Goal: Check status: Check status

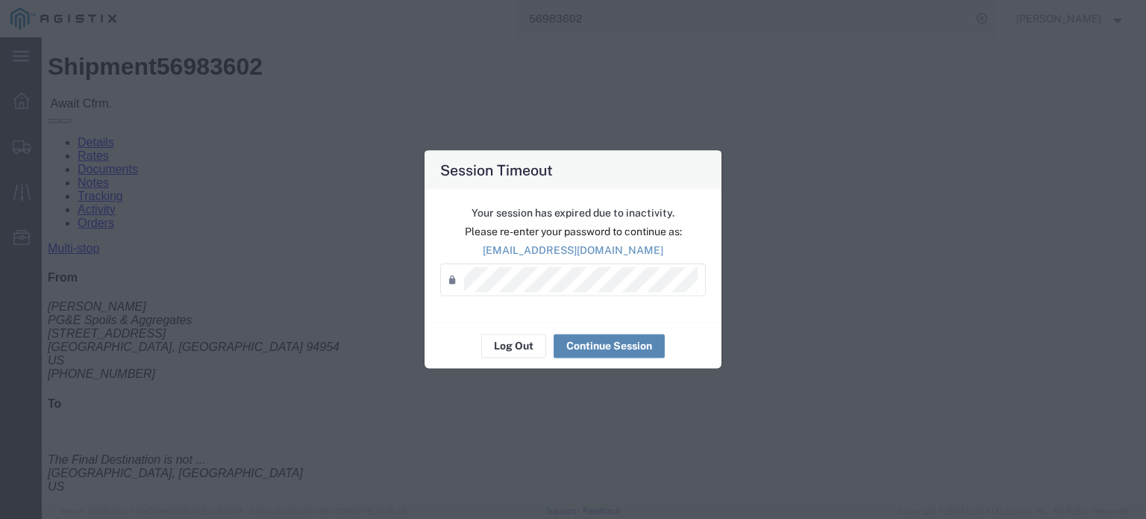
click at [573, 343] on button "Continue Session" at bounding box center [609, 346] width 111 height 24
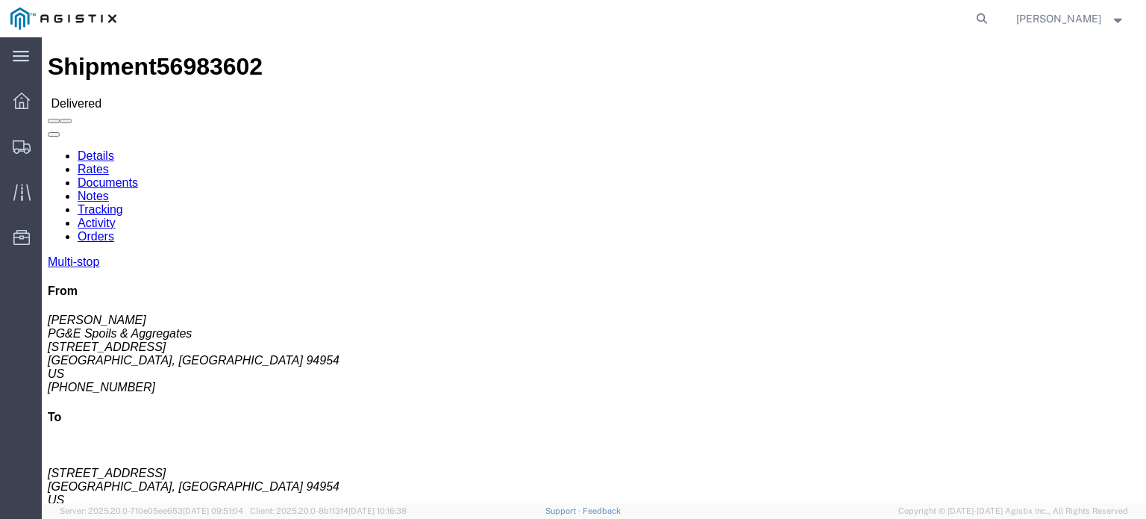
click link "Documents"
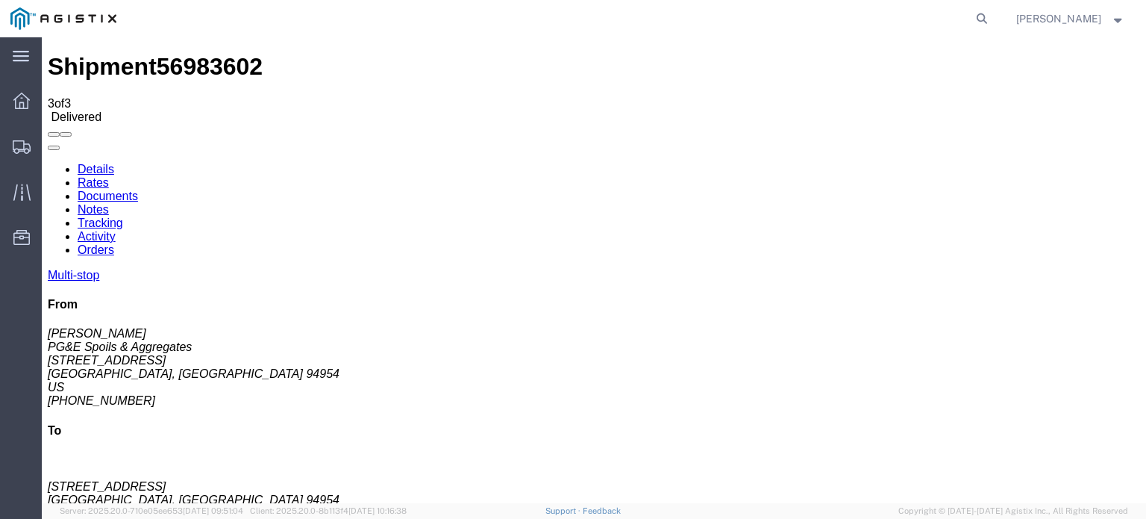
click at [48, 163] on icon at bounding box center [48, 163] width 0 height 0
click at [123, 216] on link "Tracking" at bounding box center [101, 222] width 46 height 13
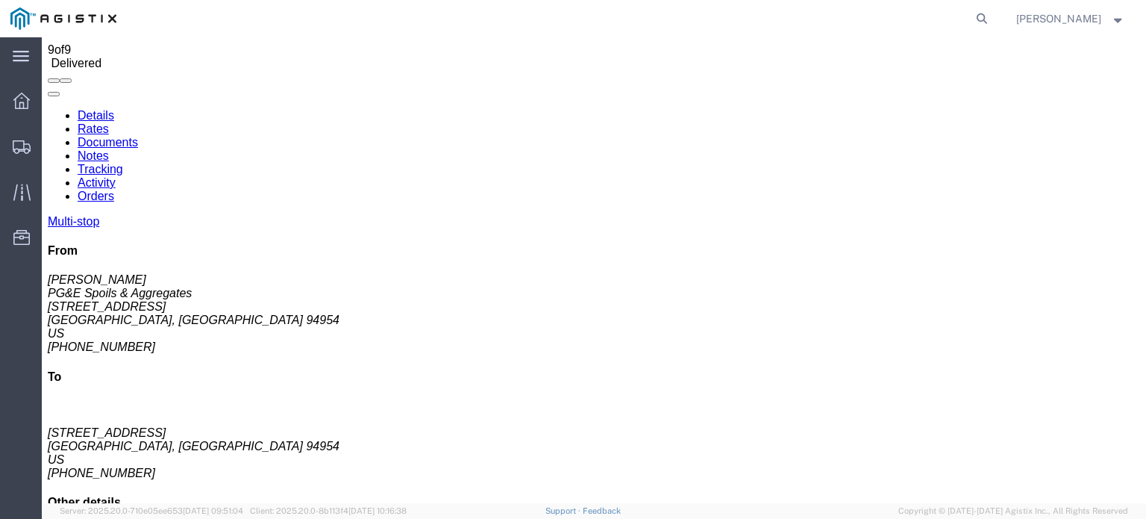
scroll to position [54, 0]
click at [109, 149] on link "Notes" at bounding box center [93, 155] width 31 height 13
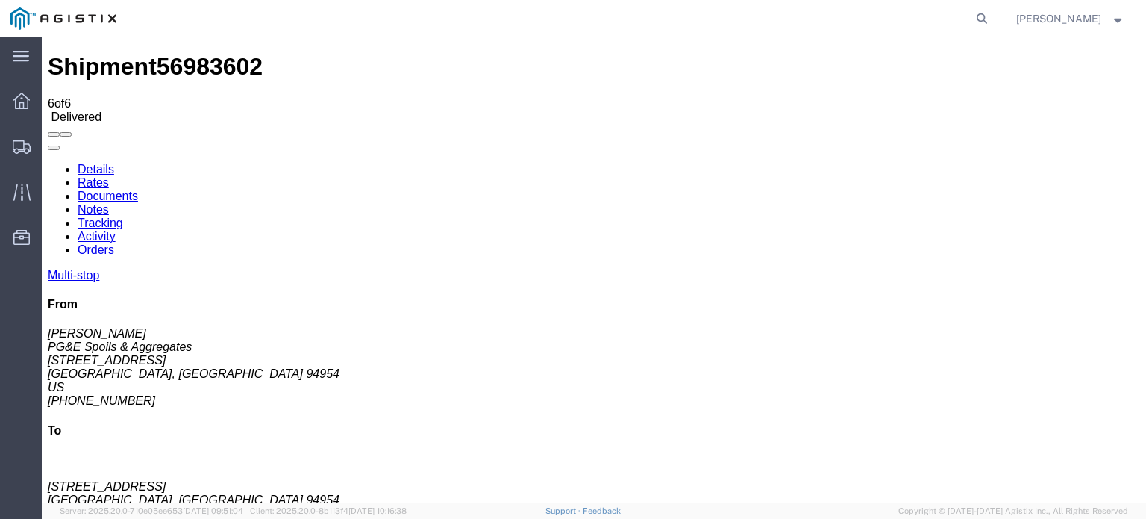
click at [123, 216] on link "Tracking" at bounding box center [101, 222] width 46 height 13
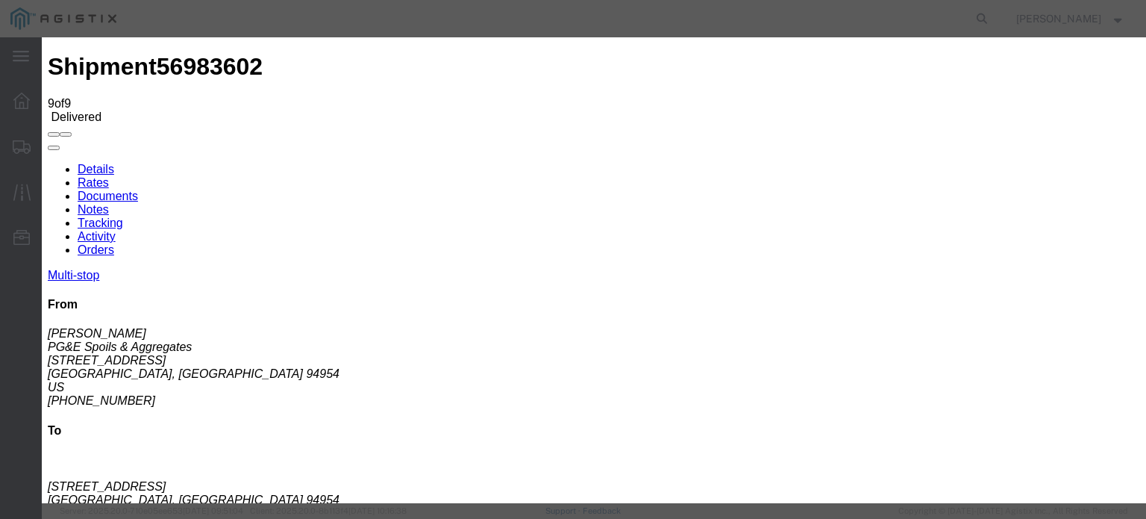
type input "3:15 PM"
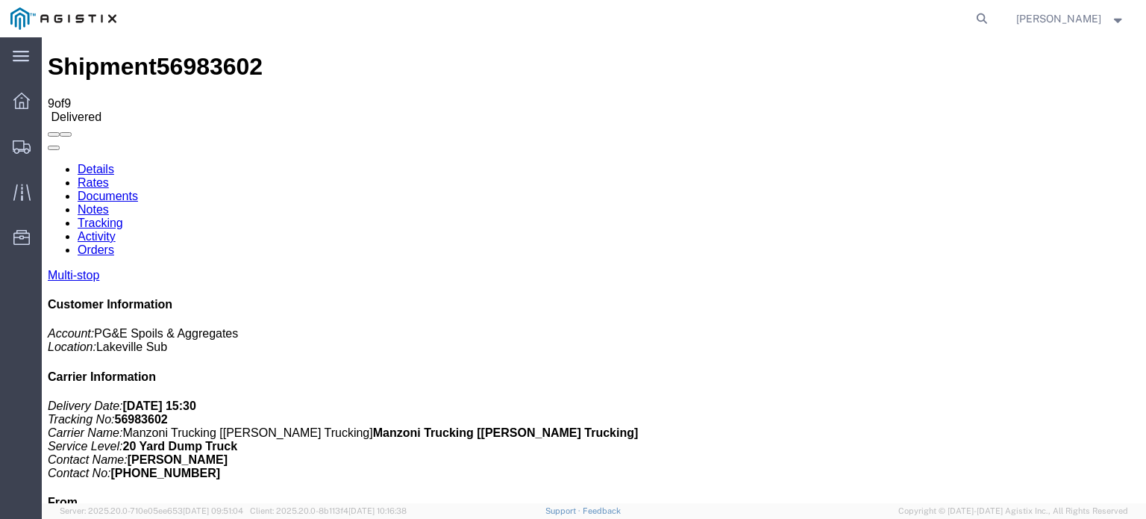
click at [109, 203] on link "Notes" at bounding box center [93, 209] width 31 height 13
click at [977, 22] on icon at bounding box center [982, 18] width 21 height 21
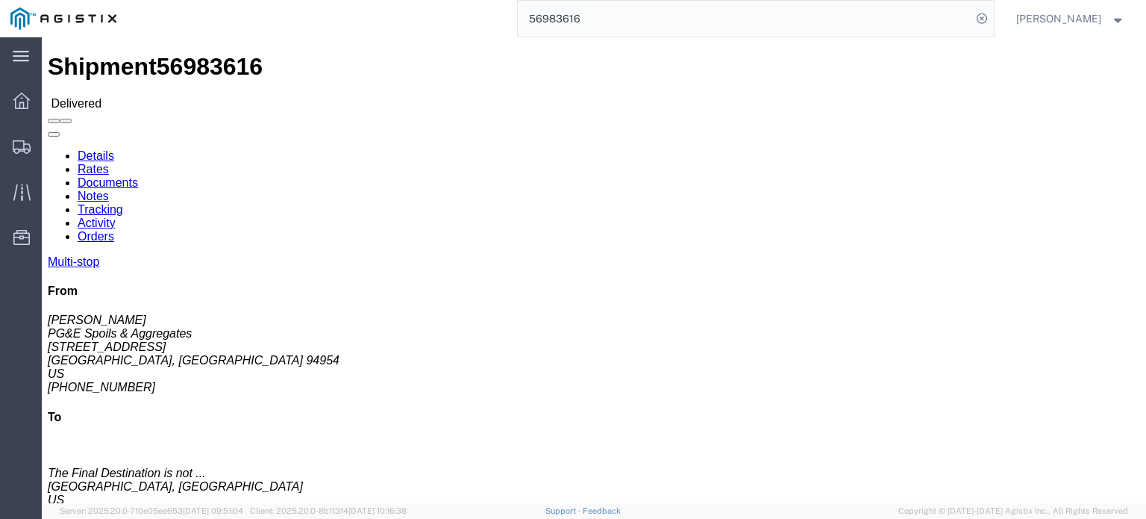
click link "Documents"
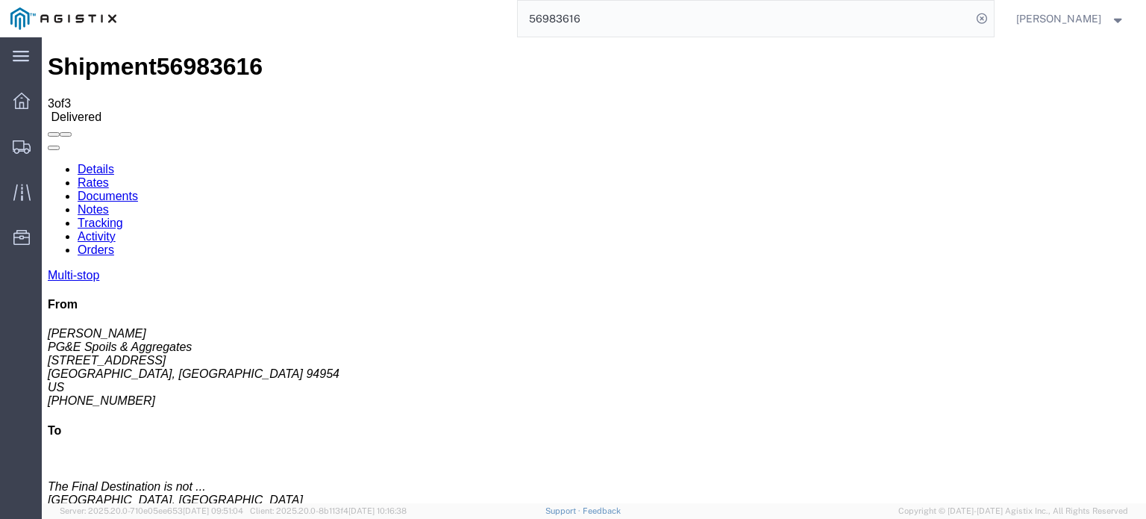
click at [48, 163] on icon at bounding box center [48, 163] width 0 height 0
click at [123, 216] on link "Tracking" at bounding box center [101, 222] width 46 height 13
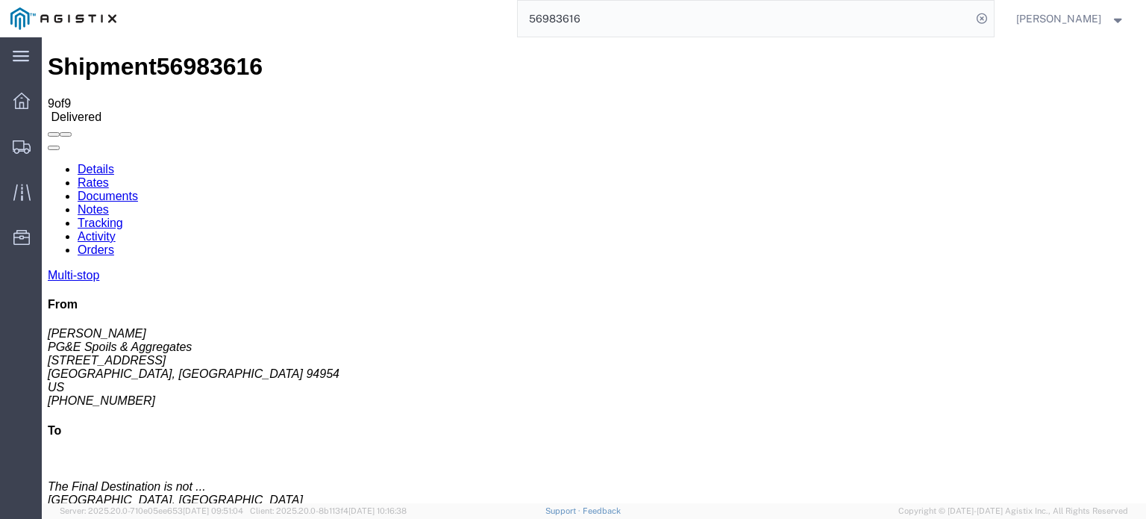
click at [109, 203] on link "Notes" at bounding box center [93, 209] width 31 height 13
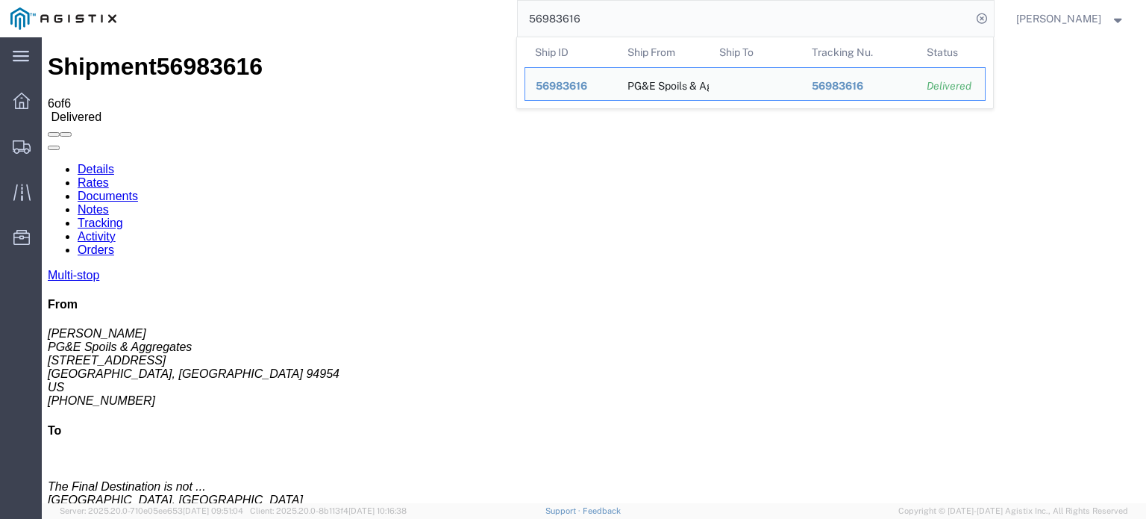
drag, startPoint x: 589, startPoint y: 17, endPoint x: 566, endPoint y: 22, distance: 23.0
click at [566, 22] on input "56983616" at bounding box center [745, 19] width 454 height 36
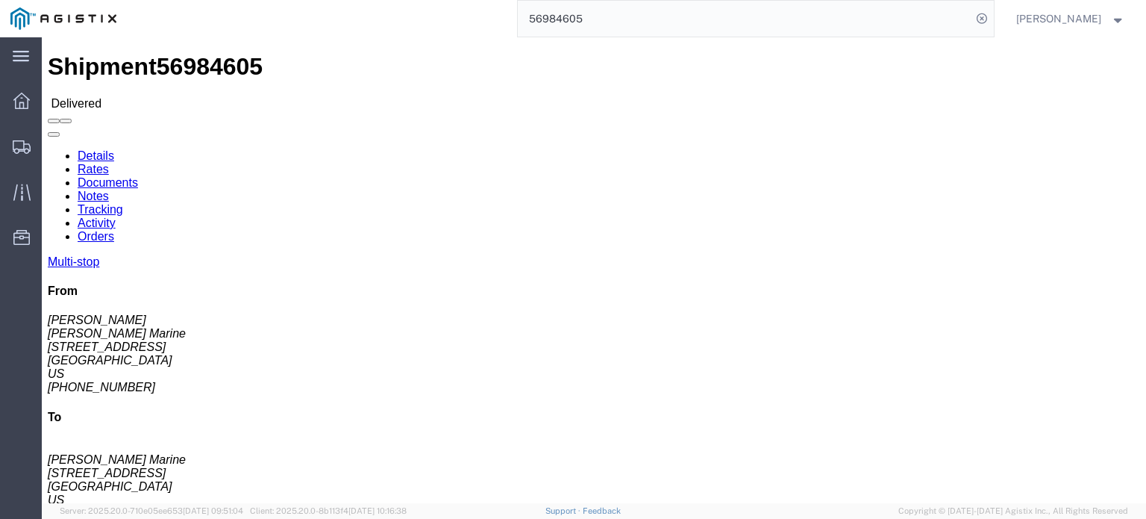
click icon
click link "Documents"
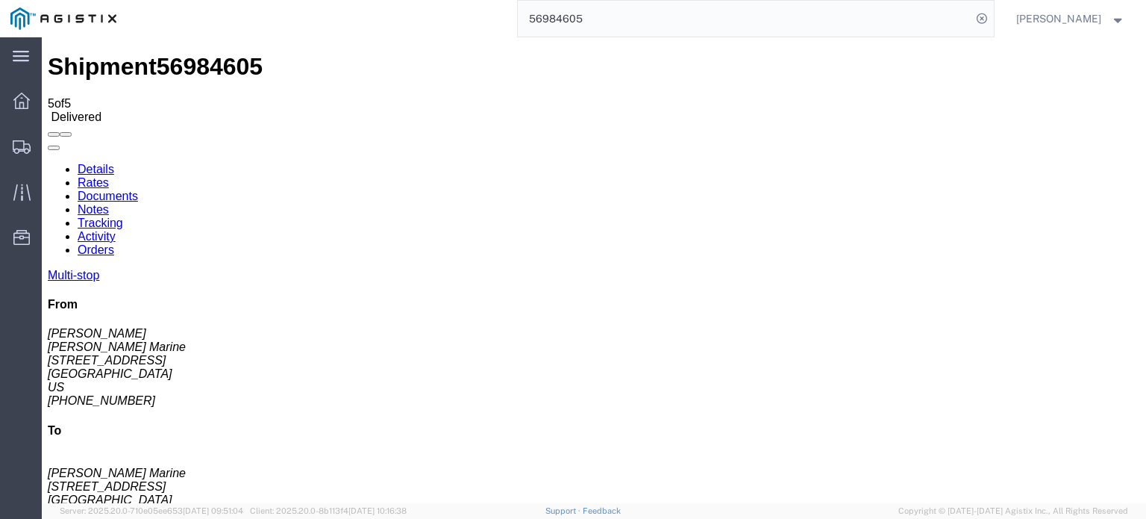
click at [123, 216] on link "Tracking" at bounding box center [101, 222] width 46 height 13
click at [109, 203] on link "Notes" at bounding box center [93, 209] width 31 height 13
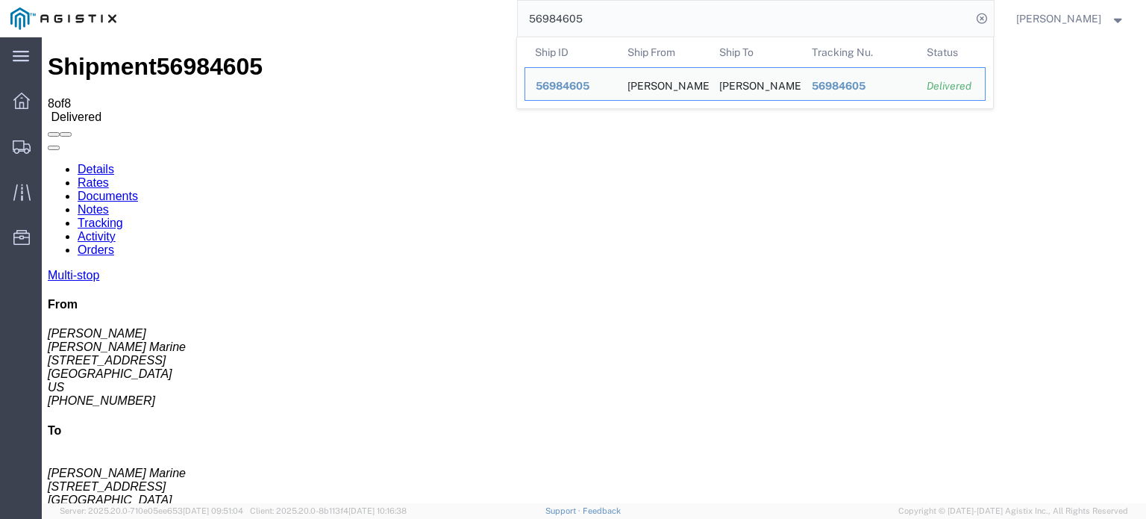
click at [625, 17] on input "56984605" at bounding box center [745, 19] width 454 height 36
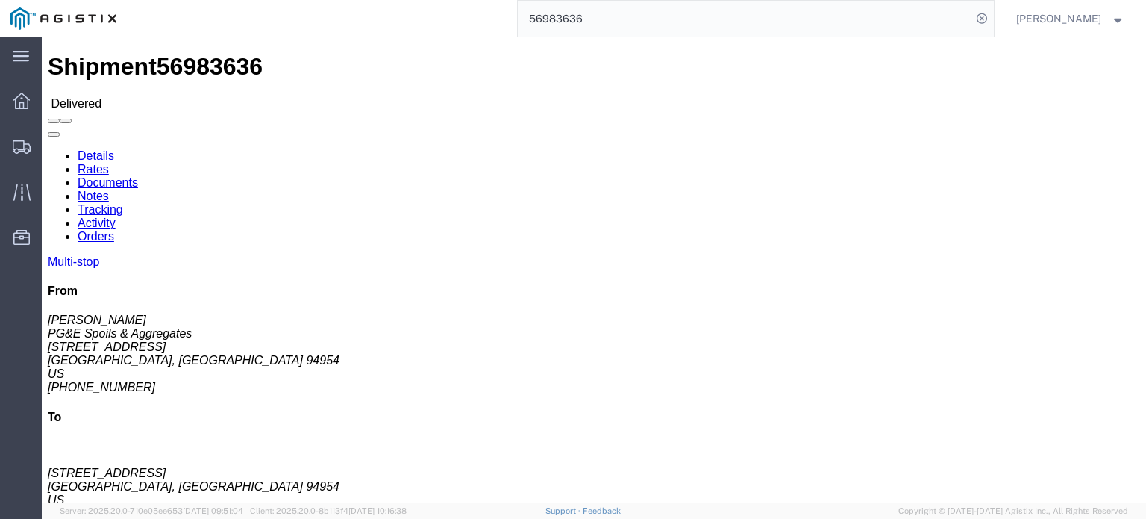
scroll to position [35, 0]
click link "Documents"
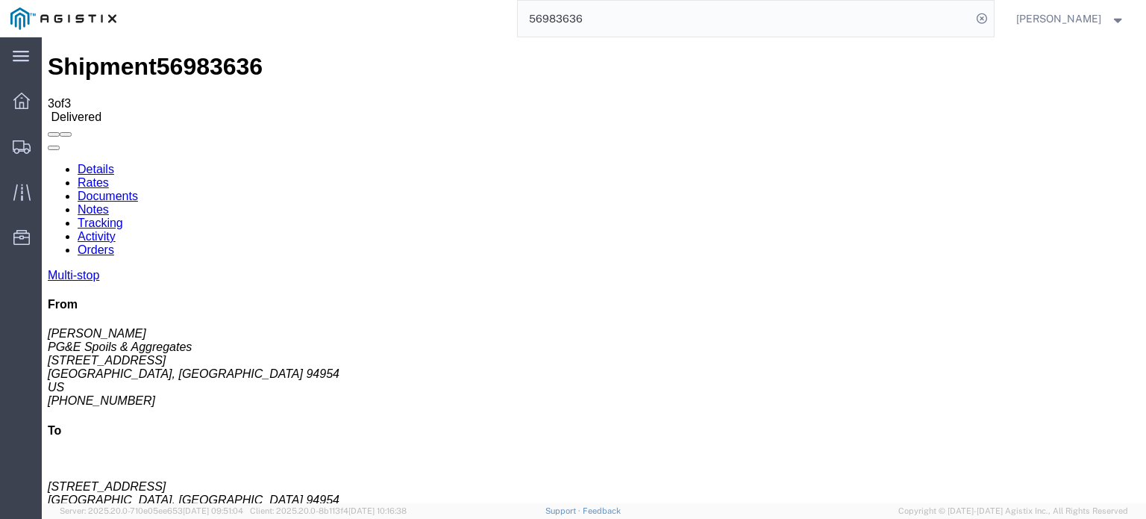
click at [48, 163] on icon at bounding box center [48, 163] width 0 height 0
click at [123, 216] on link "Tracking" at bounding box center [101, 222] width 46 height 13
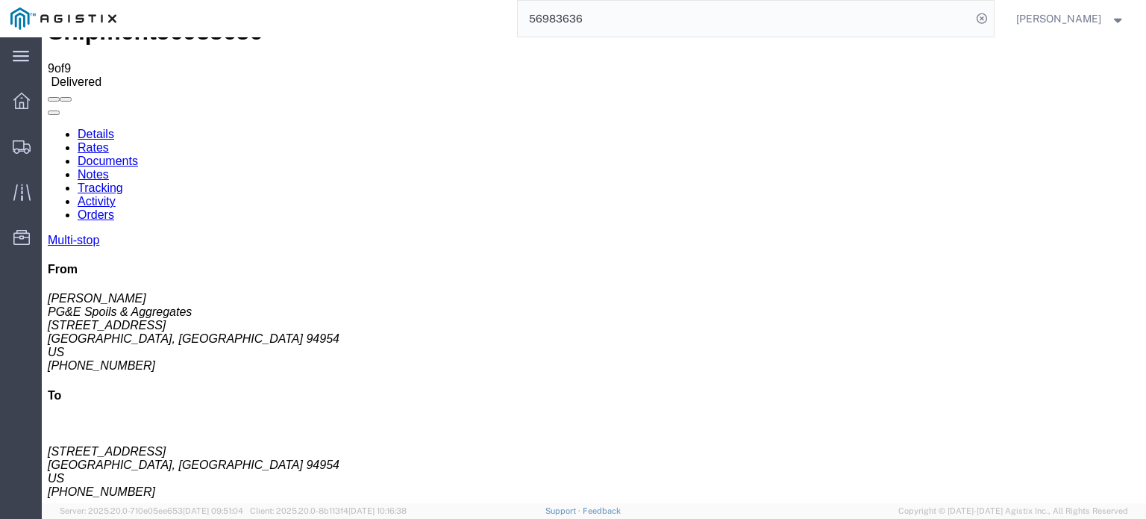
scroll to position [54, 0]
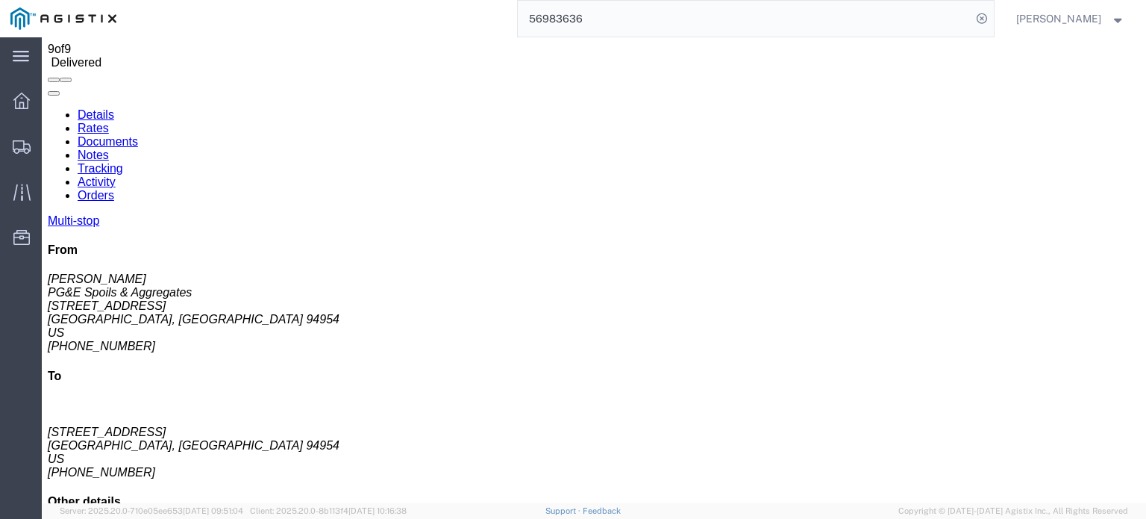
click at [109, 149] on link "Notes" at bounding box center [93, 155] width 31 height 13
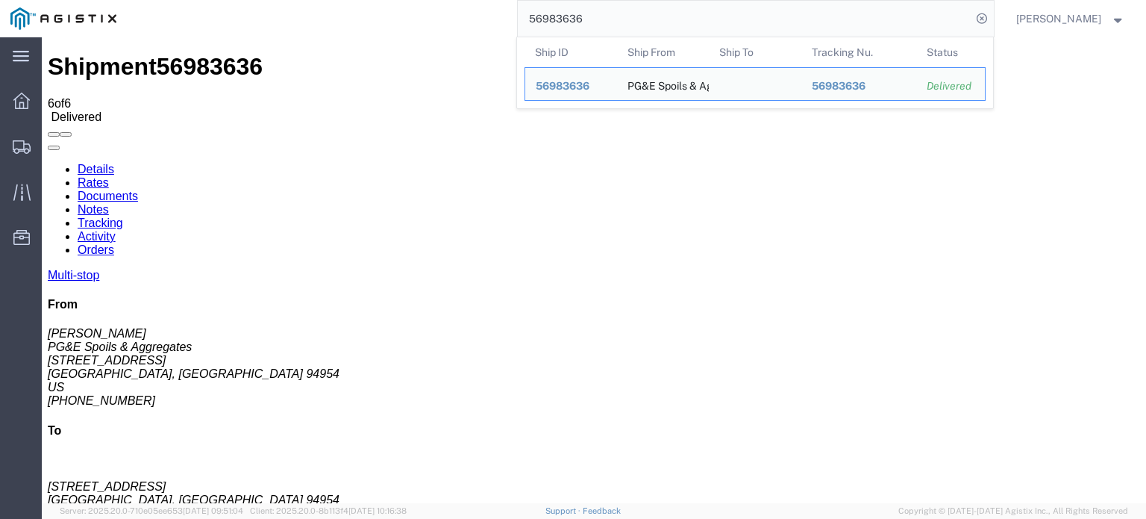
drag, startPoint x: 592, startPoint y: 19, endPoint x: 569, endPoint y: 28, distance: 24.4
click at [569, 28] on input "56983636" at bounding box center [745, 19] width 454 height 36
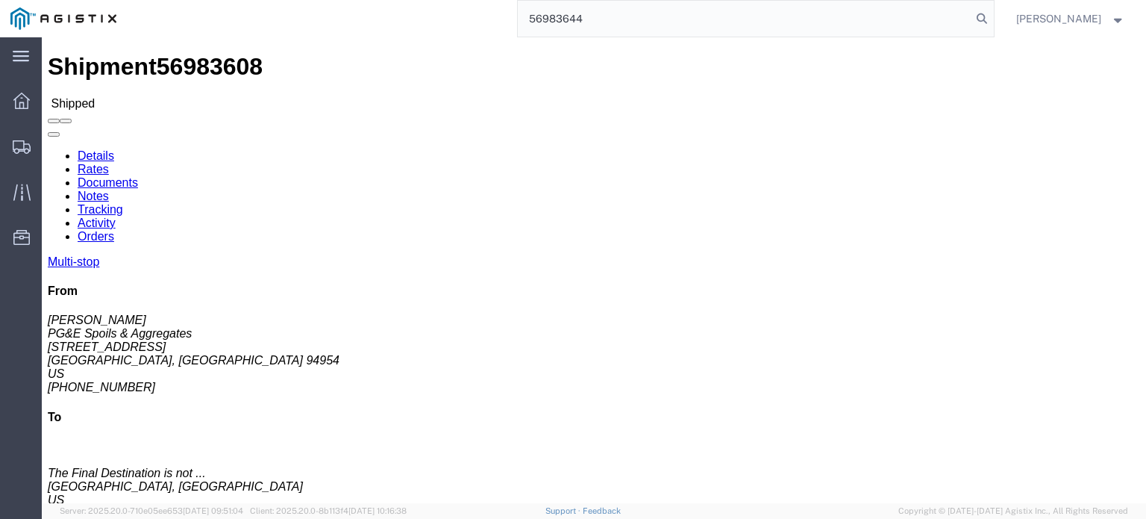
type input "56983644"
click link "Documents"
